Goal: Information Seeking & Learning: Check status

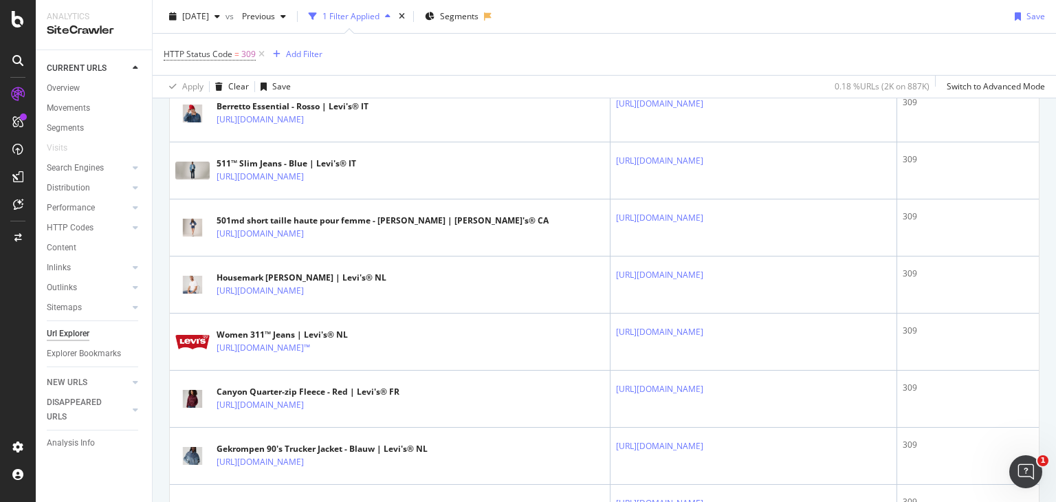
scroll to position [825, 0]
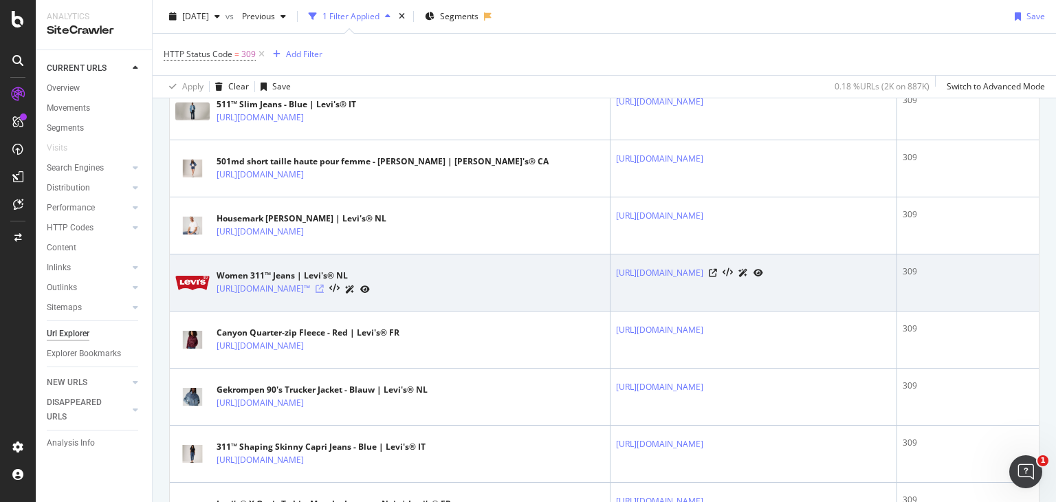
click at [324, 293] on icon at bounding box center [320, 289] width 8 height 8
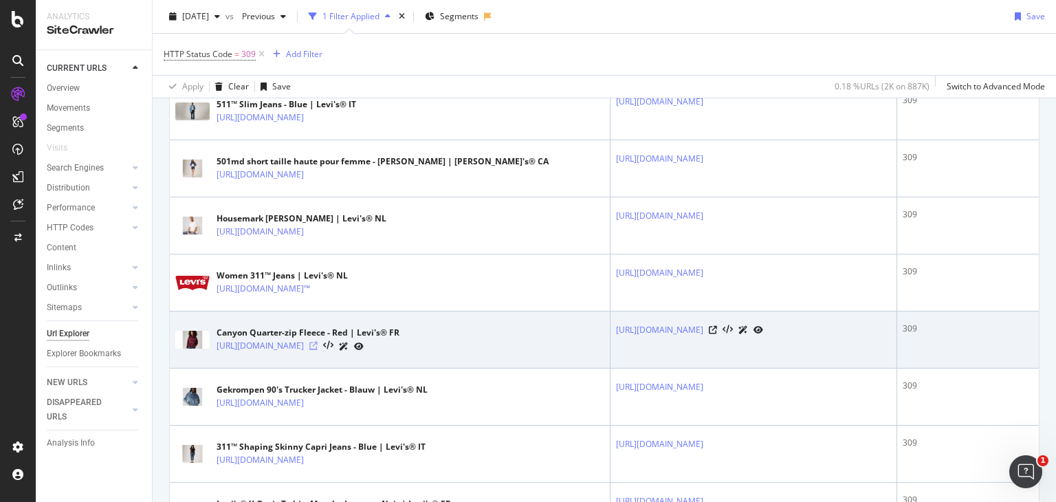
click at [318, 350] on icon at bounding box center [313, 346] width 8 height 8
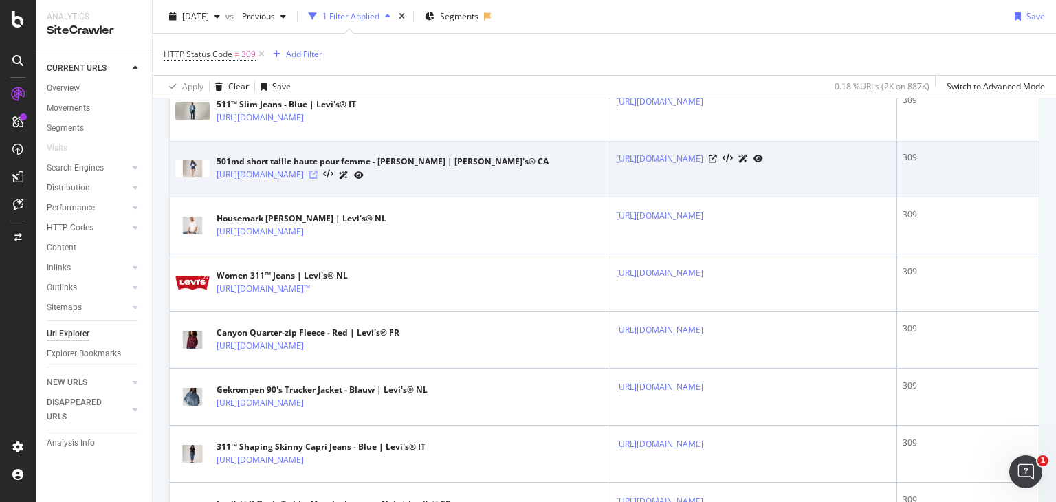
click at [318, 179] on icon at bounding box center [313, 175] width 8 height 8
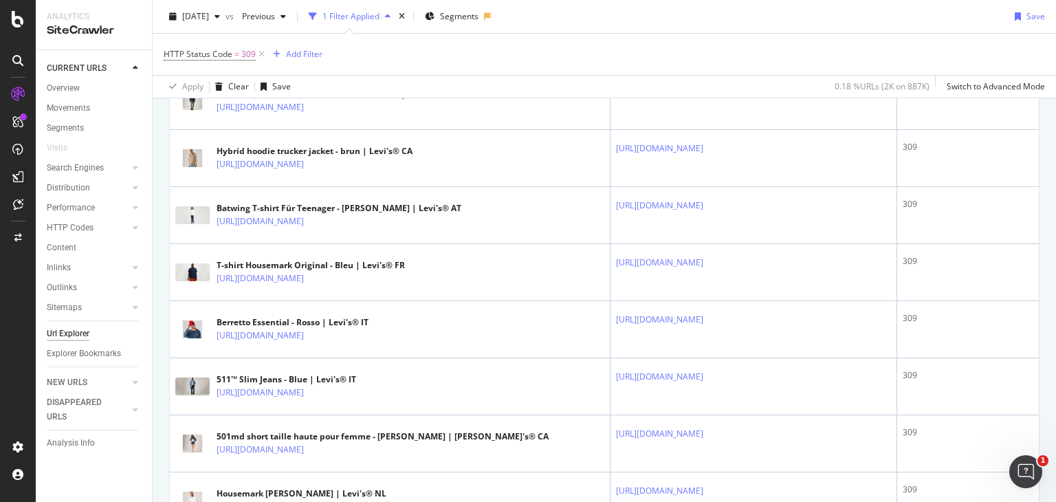
scroll to position [619, 0]
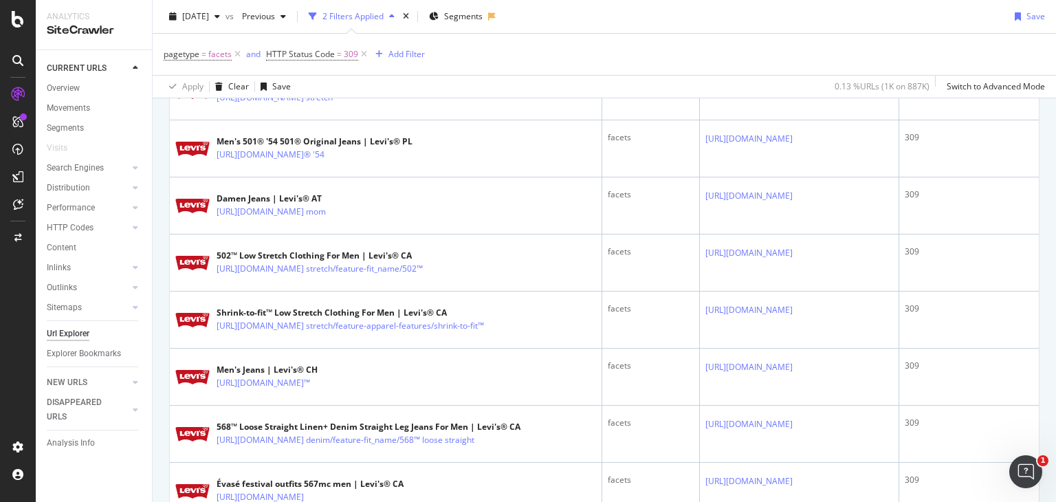
scroll to position [481, 0]
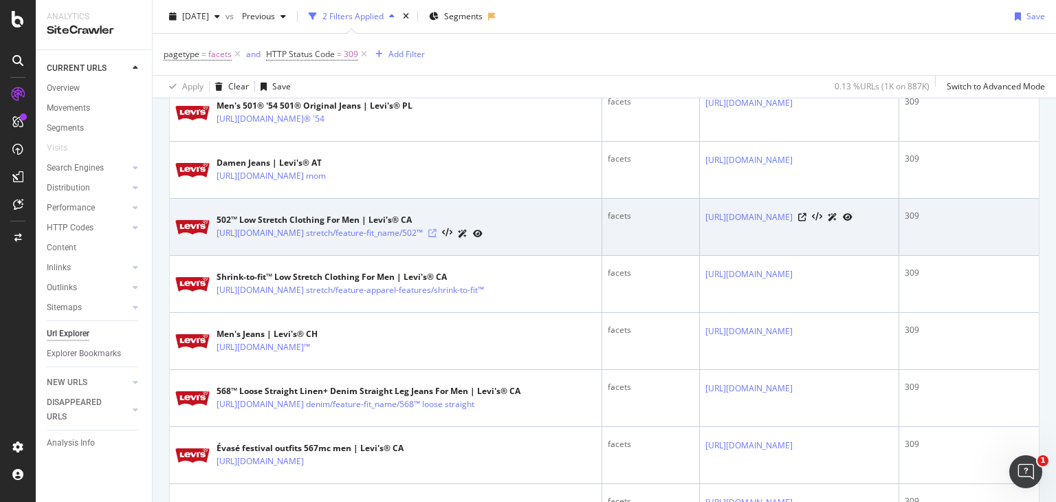
click at [437, 237] on icon at bounding box center [432, 233] width 8 height 8
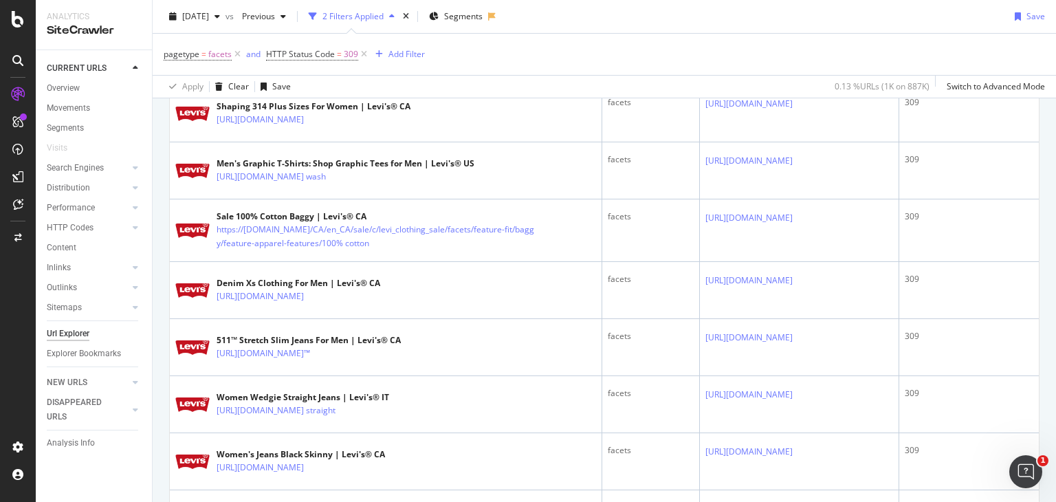
scroll to position [1031, 0]
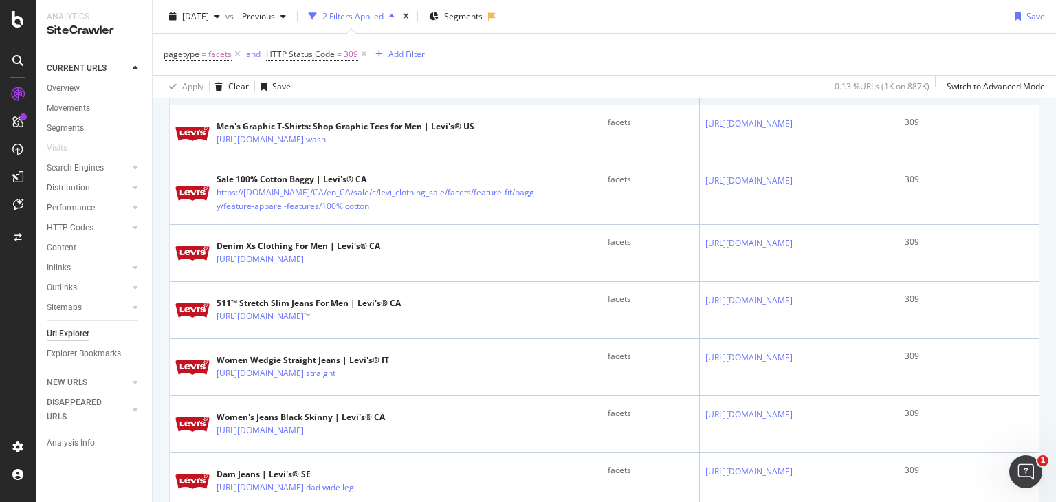
click at [304, 89] on link "https://www.levi.com/CA/en_CA/clothing/women/plus-size/c/levi_clothing_women_pl…" at bounding box center [260, 83] width 87 height 14
